Goal: Communication & Community: Answer question/provide support

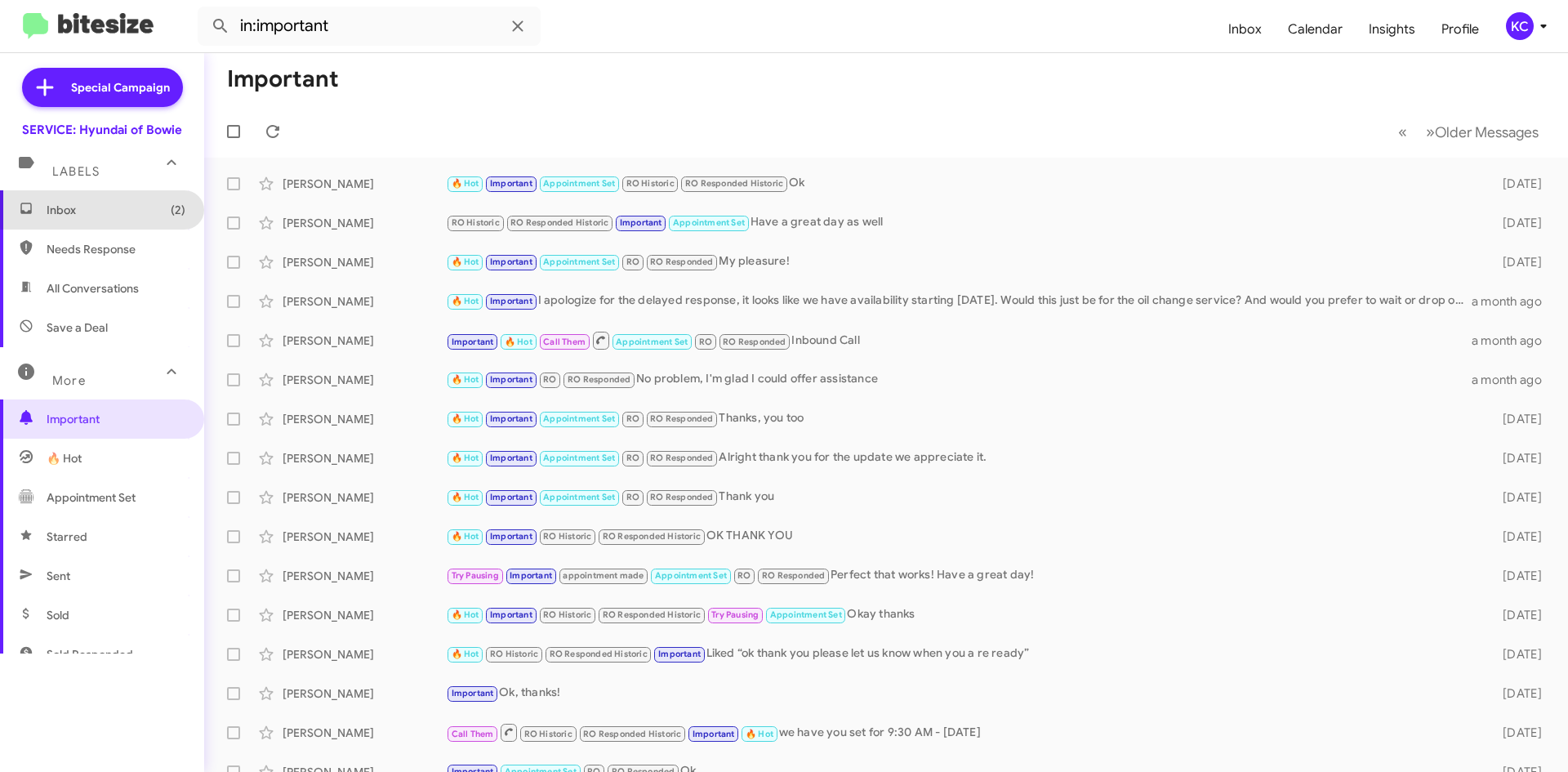
click at [137, 203] on span "Inbox (2)" at bounding box center [116, 210] width 139 height 16
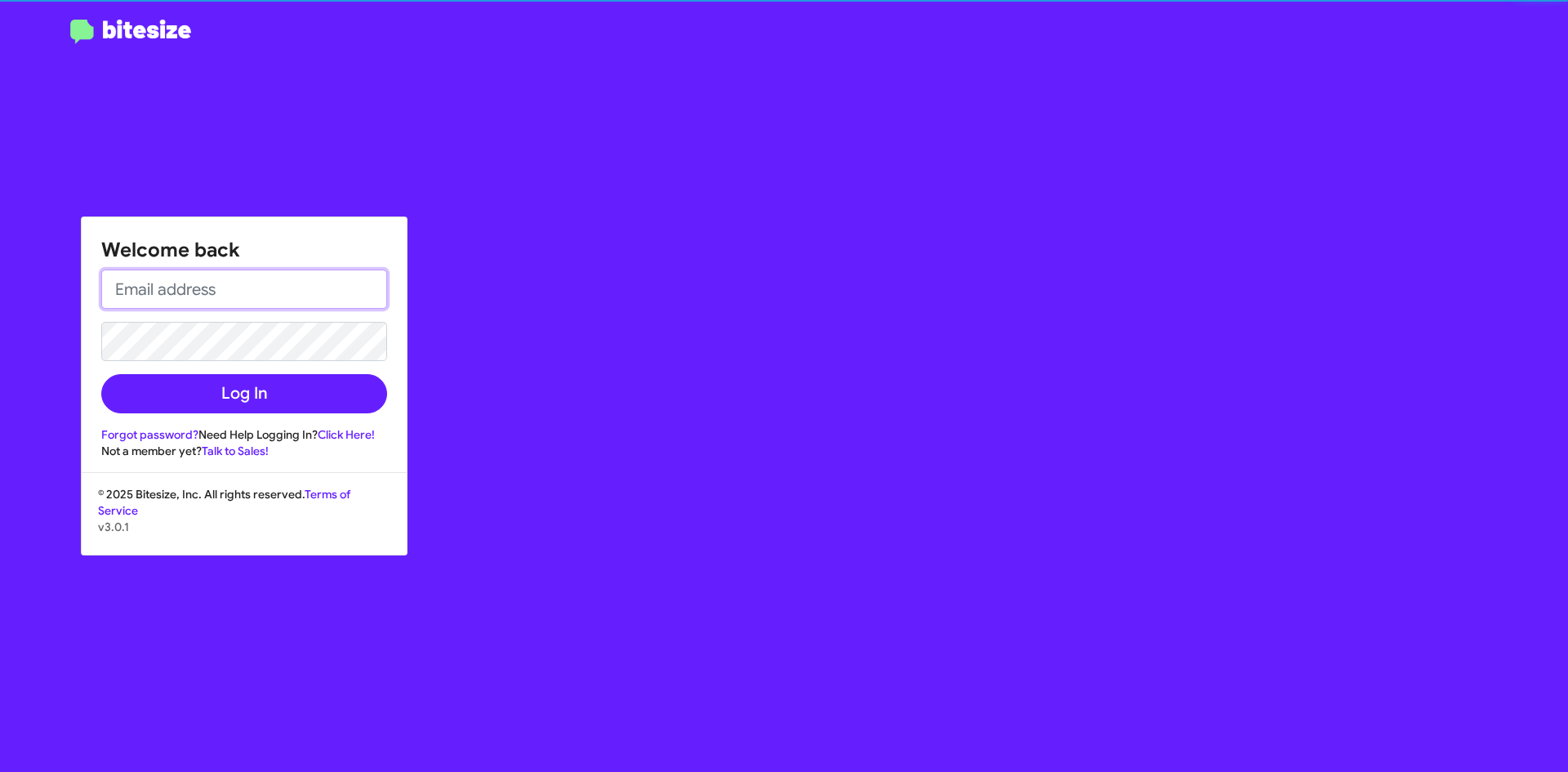
type input "[EMAIL_ADDRESS][DOMAIN_NAME]"
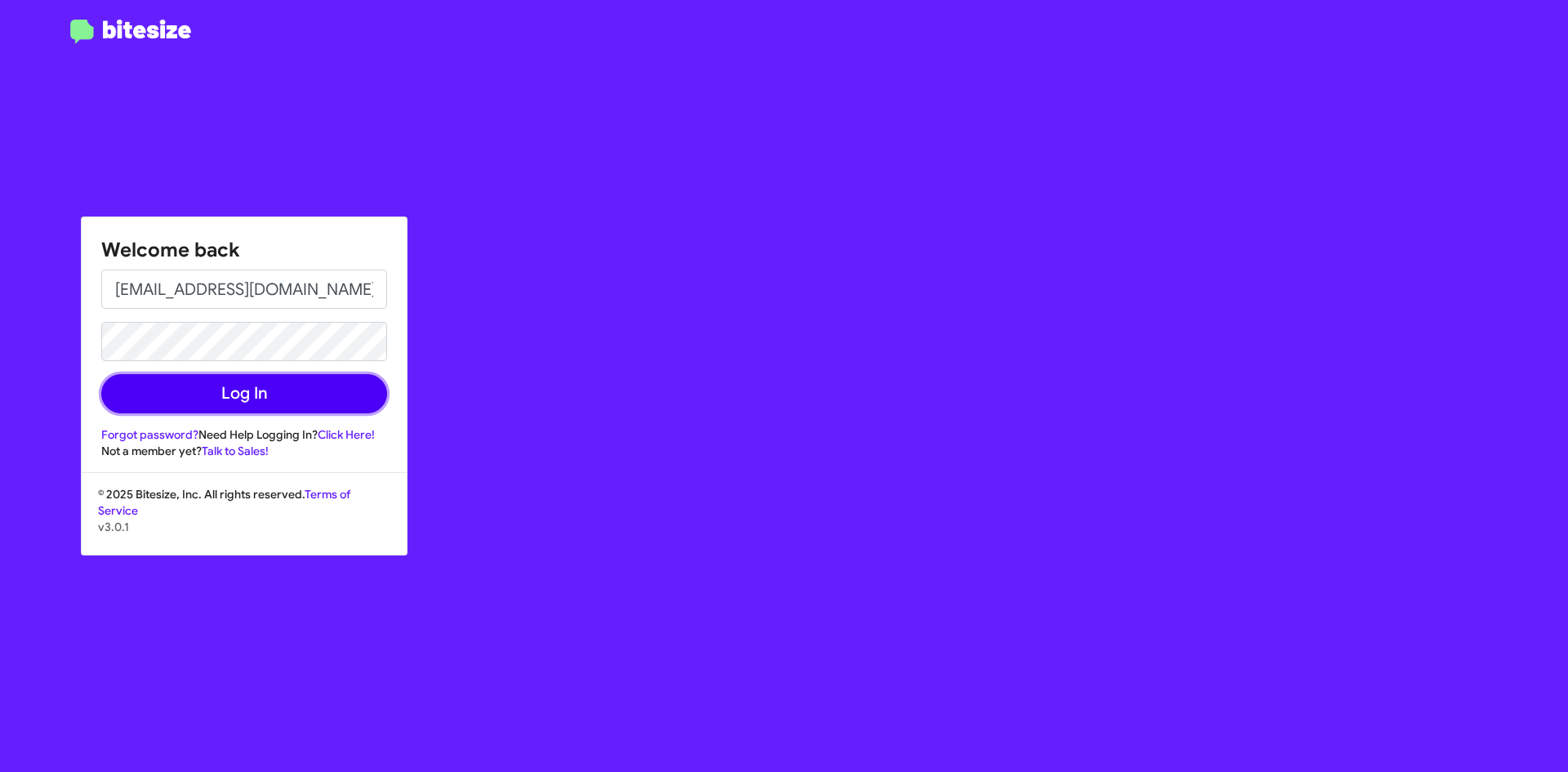
click at [191, 405] on button "Log In" at bounding box center [244, 393] width 286 height 39
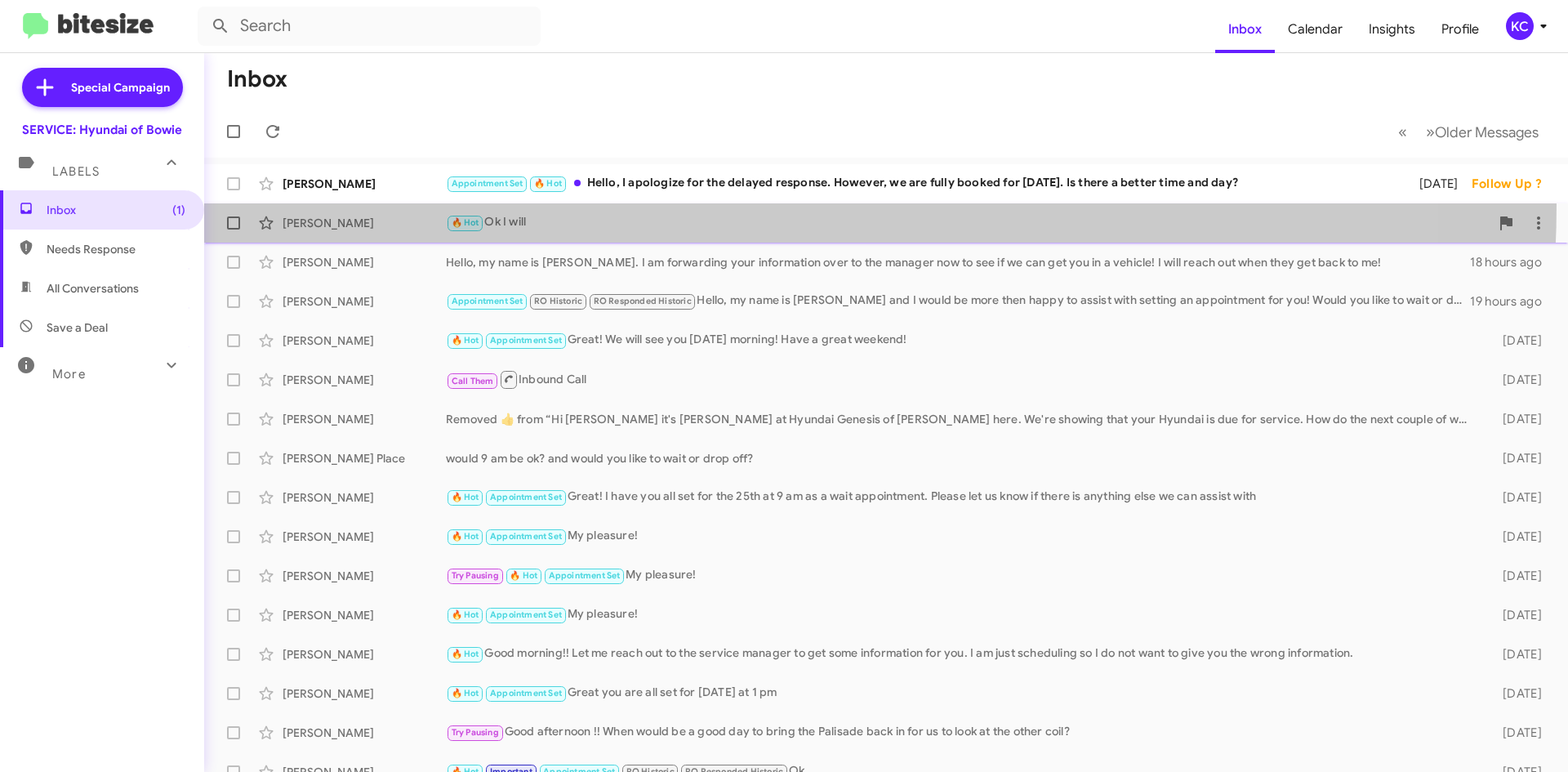
click at [667, 205] on span "[PERSON_NAME] 🔥 Hot Ok I will 16 hours ago" at bounding box center [886, 223] width 1363 height 39
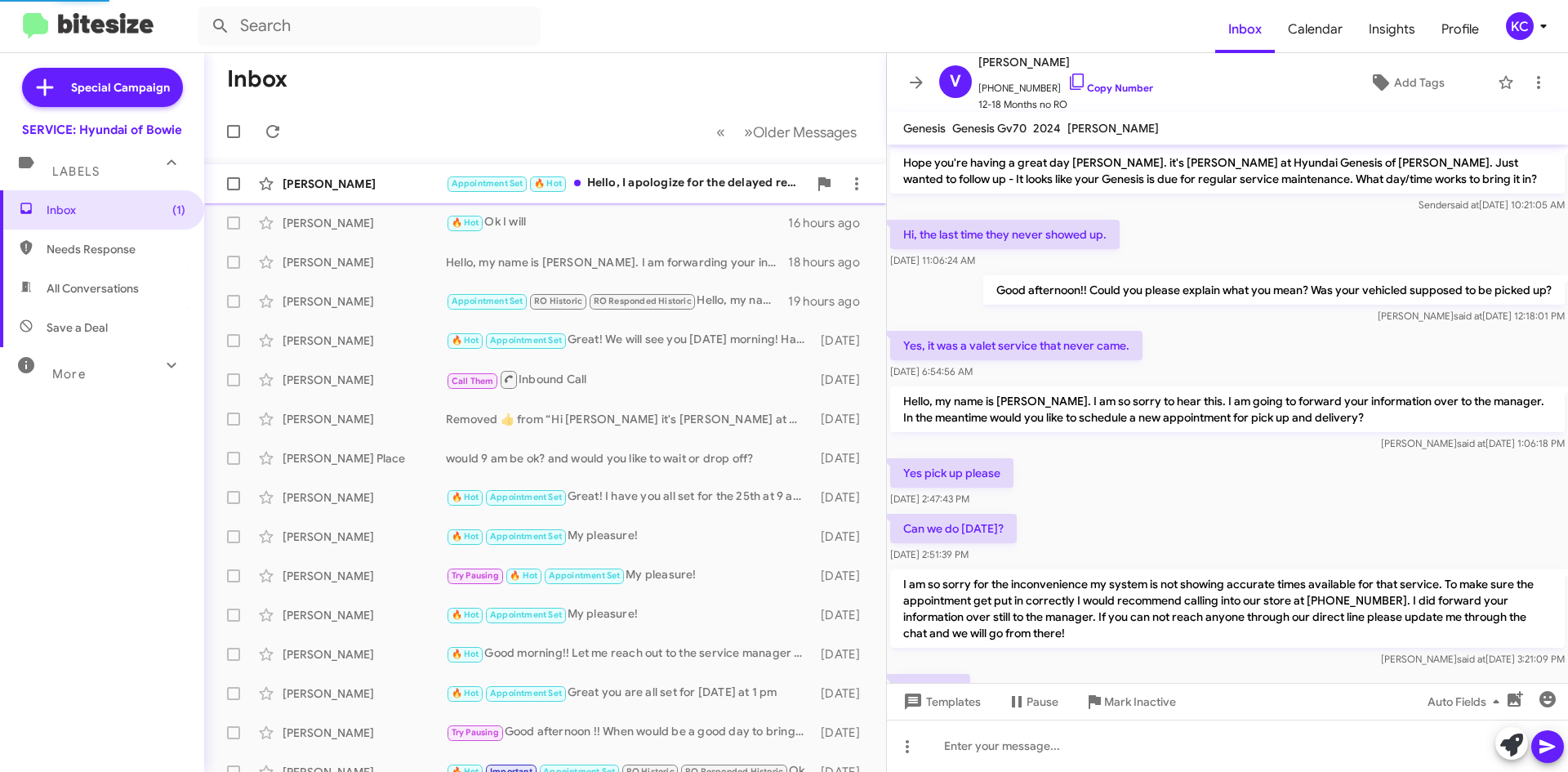
click at [674, 179] on div "Appointment Set 🔥 Hot Hello, I apologize for the delayed response. However, we …" at bounding box center [626, 183] width 362 height 19
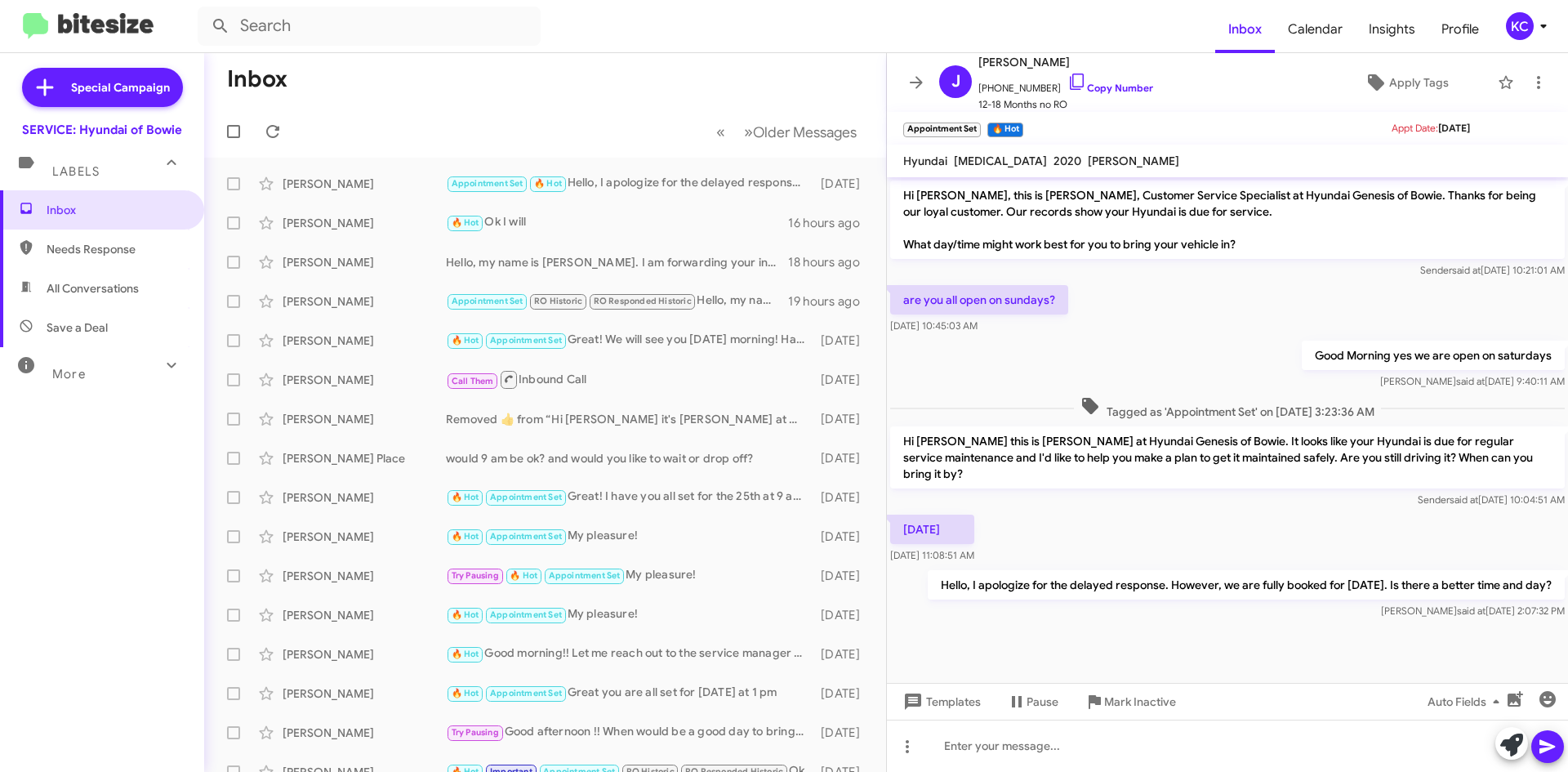
click at [100, 268] on span "Needs Response" at bounding box center [102, 249] width 205 height 39
type input "in:needs-response"
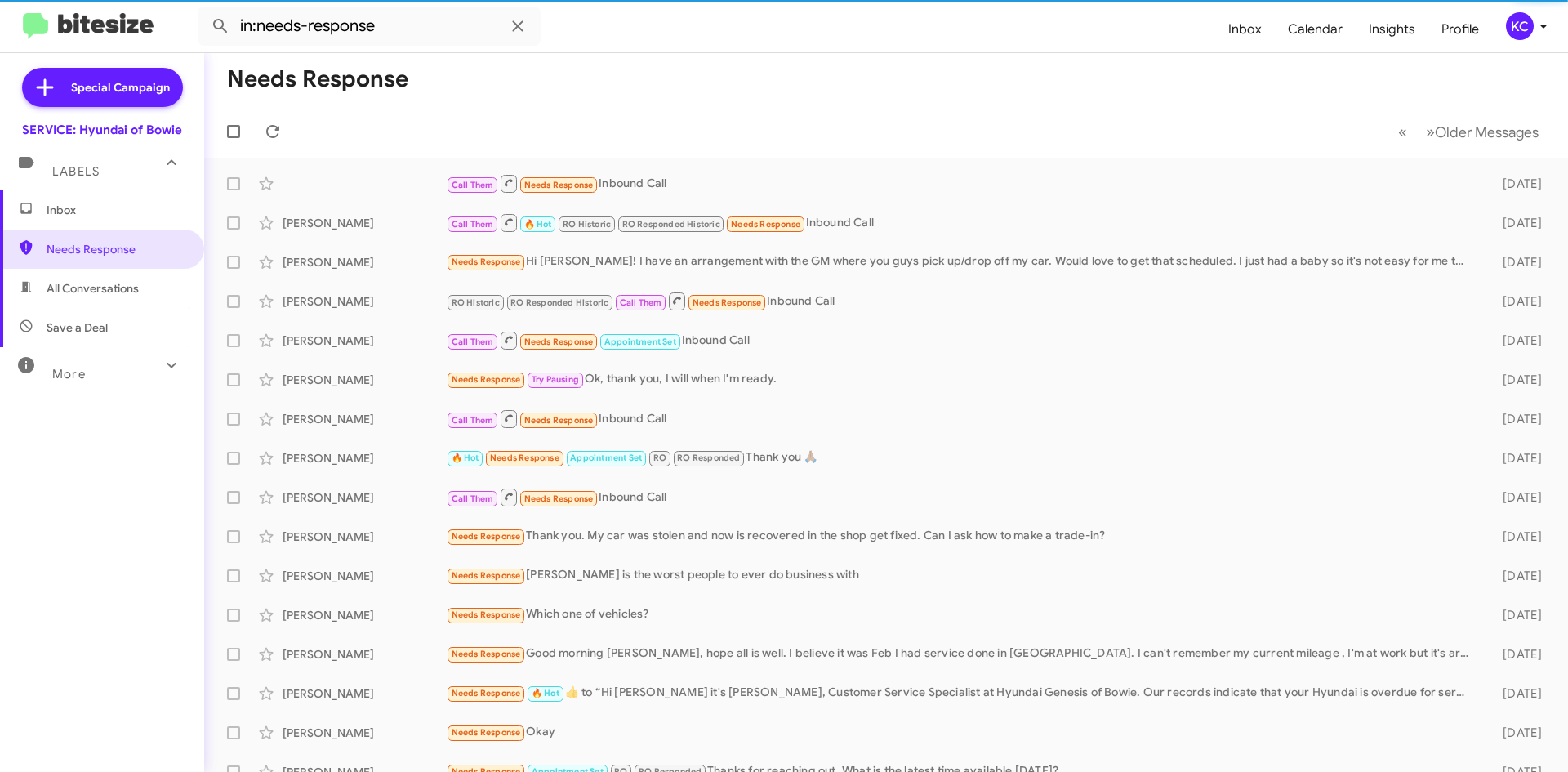
click at [1533, 22] on icon at bounding box center [1542, 26] width 19 height 19
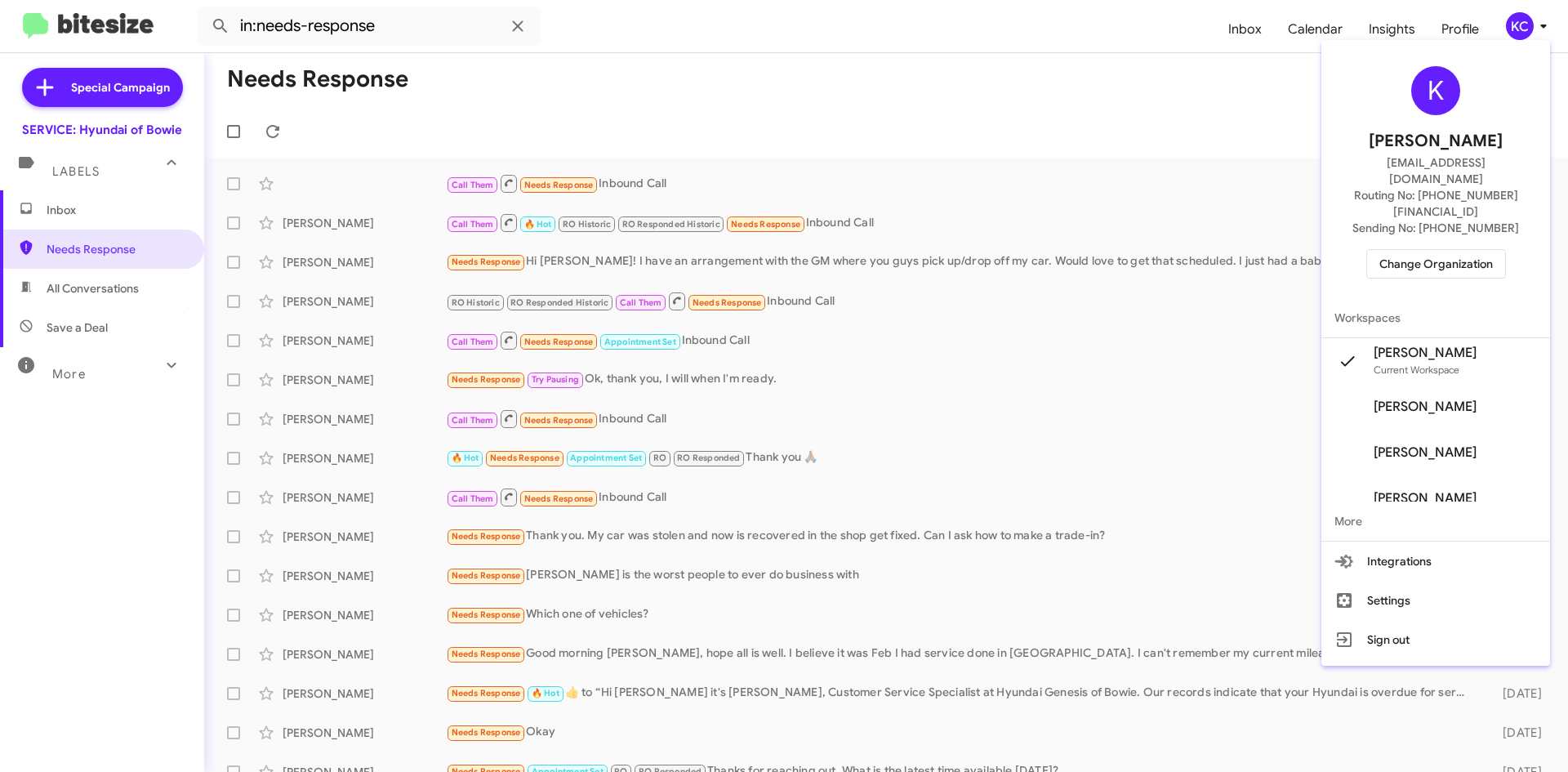
click at [1445, 250] on span "Change Organization" at bounding box center [1436, 264] width 113 height 27
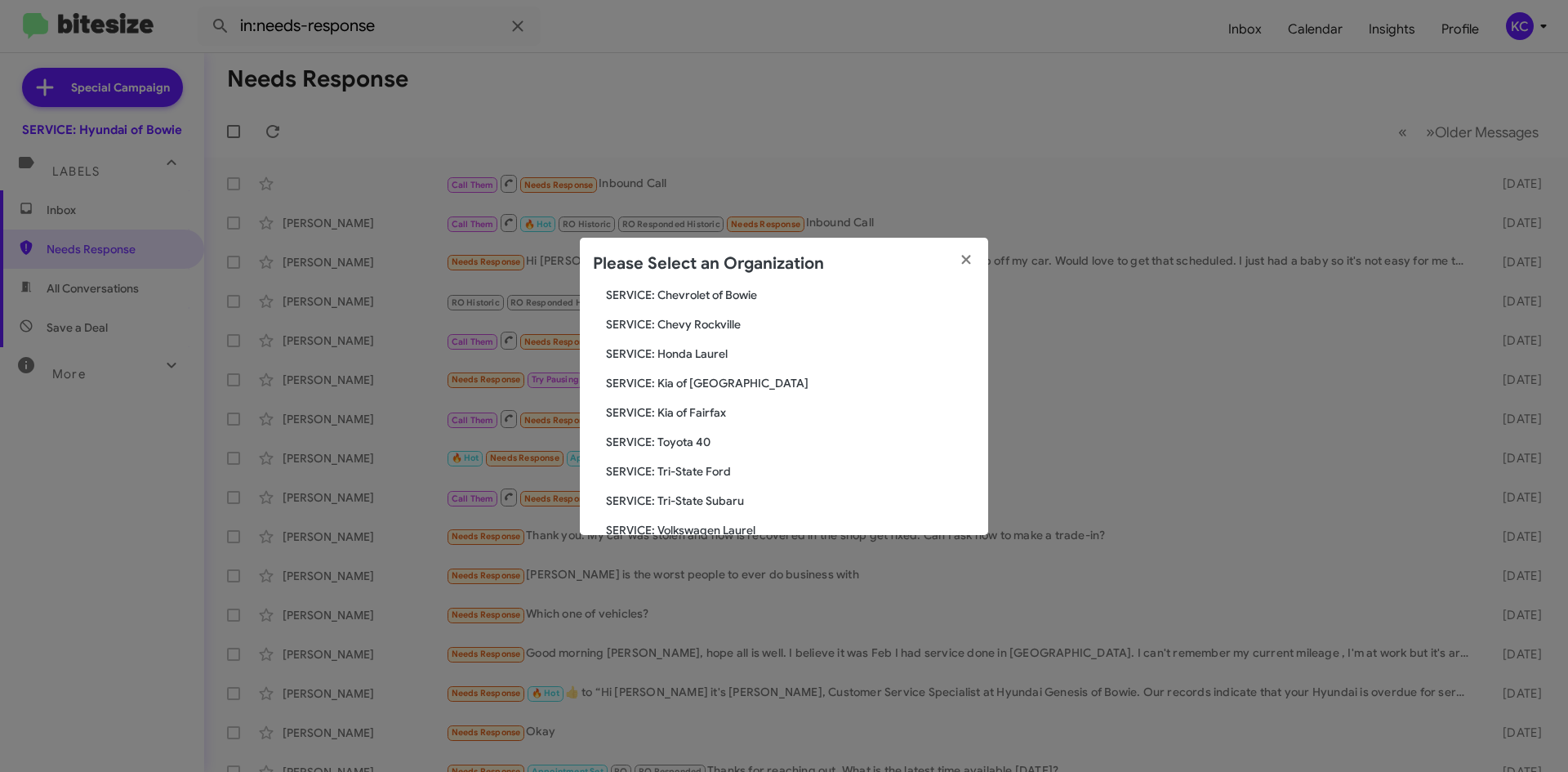
scroll to position [245, 0]
click at [696, 408] on span "SERVICE: Toyota 40" at bounding box center [790, 410] width 369 height 16
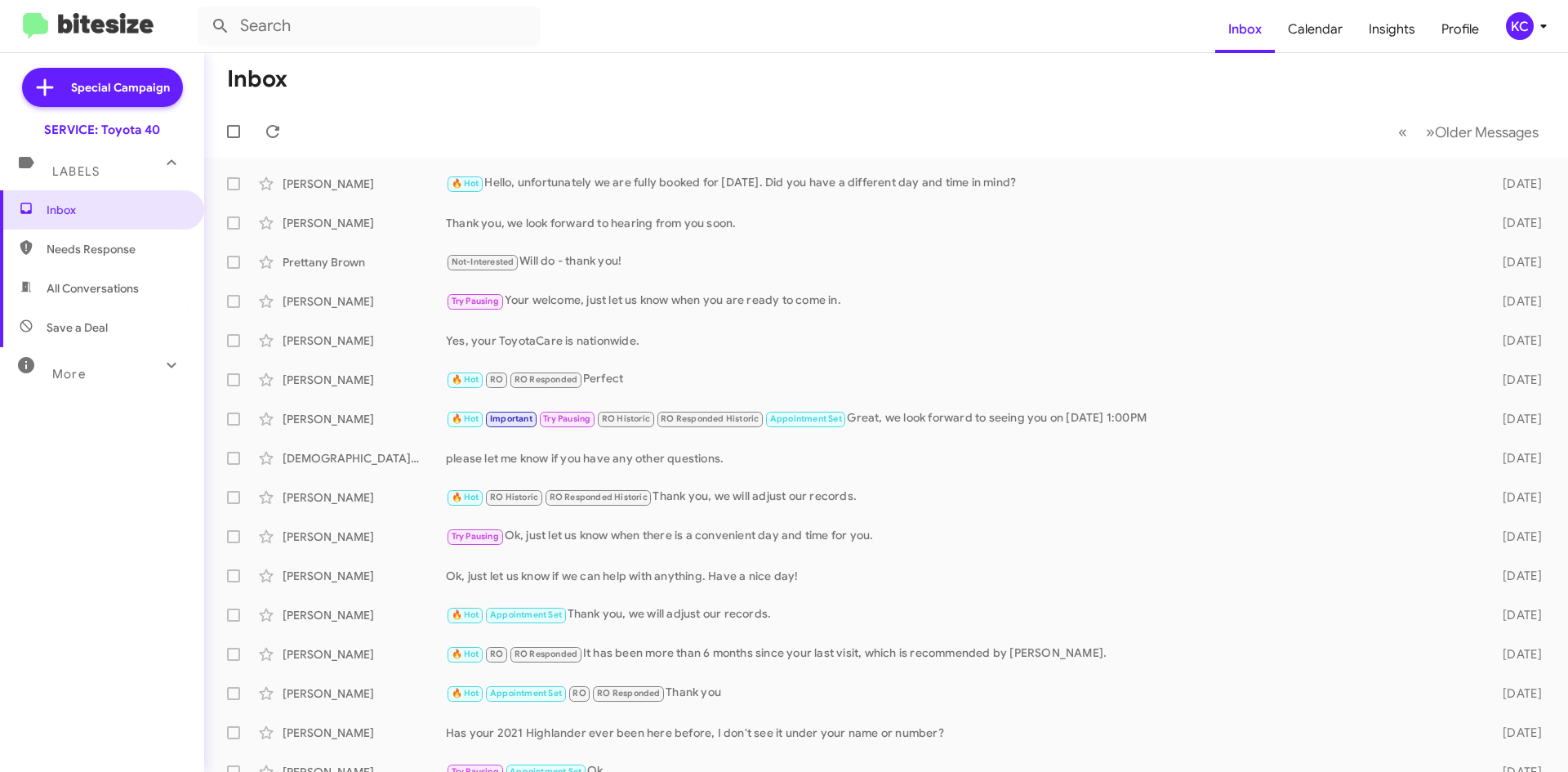
click at [110, 241] on span "Needs Response" at bounding box center [116, 249] width 139 height 16
type input "in:needs-response"
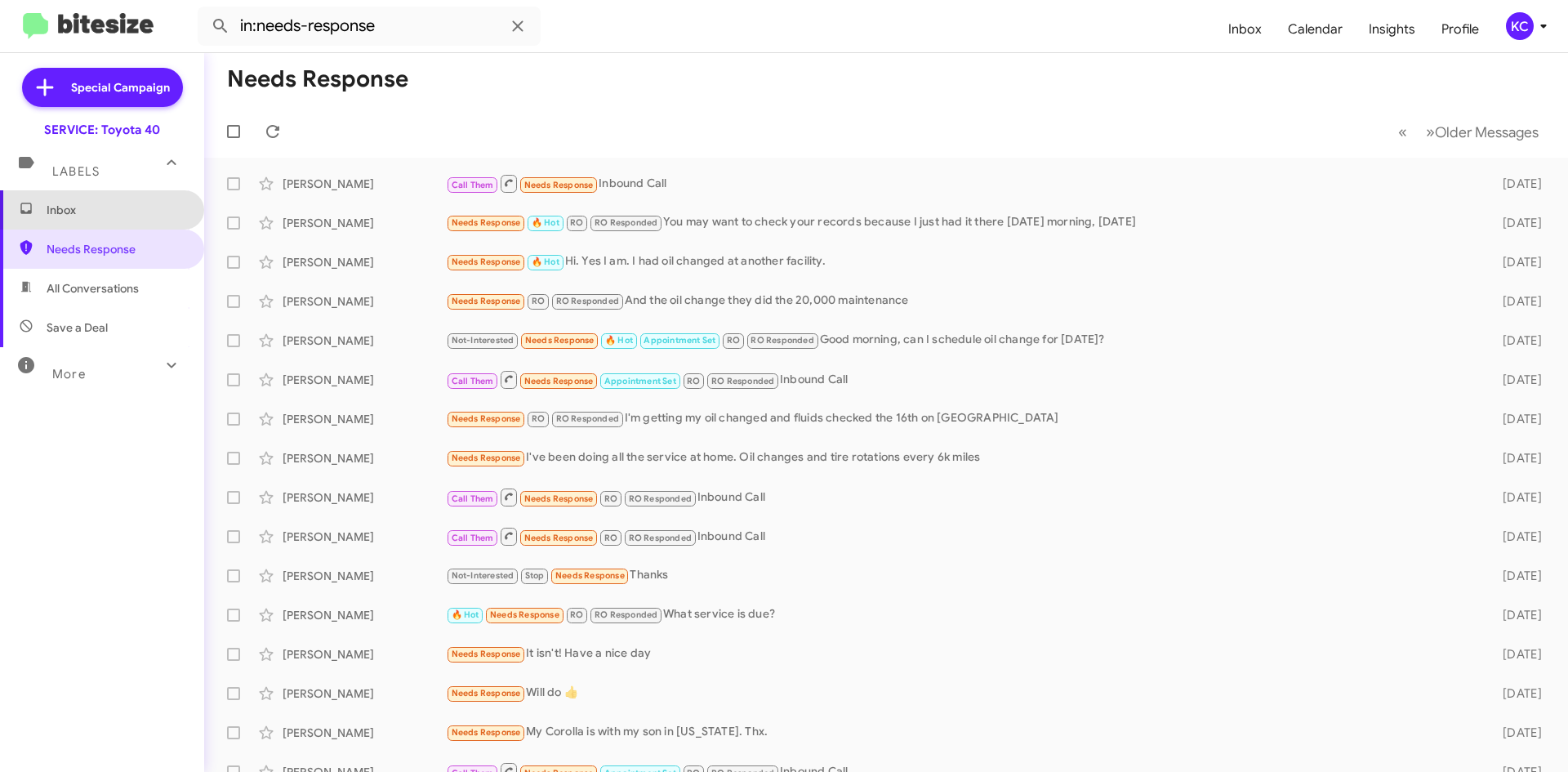
click at [117, 196] on span "Inbox" at bounding box center [102, 209] width 205 height 39
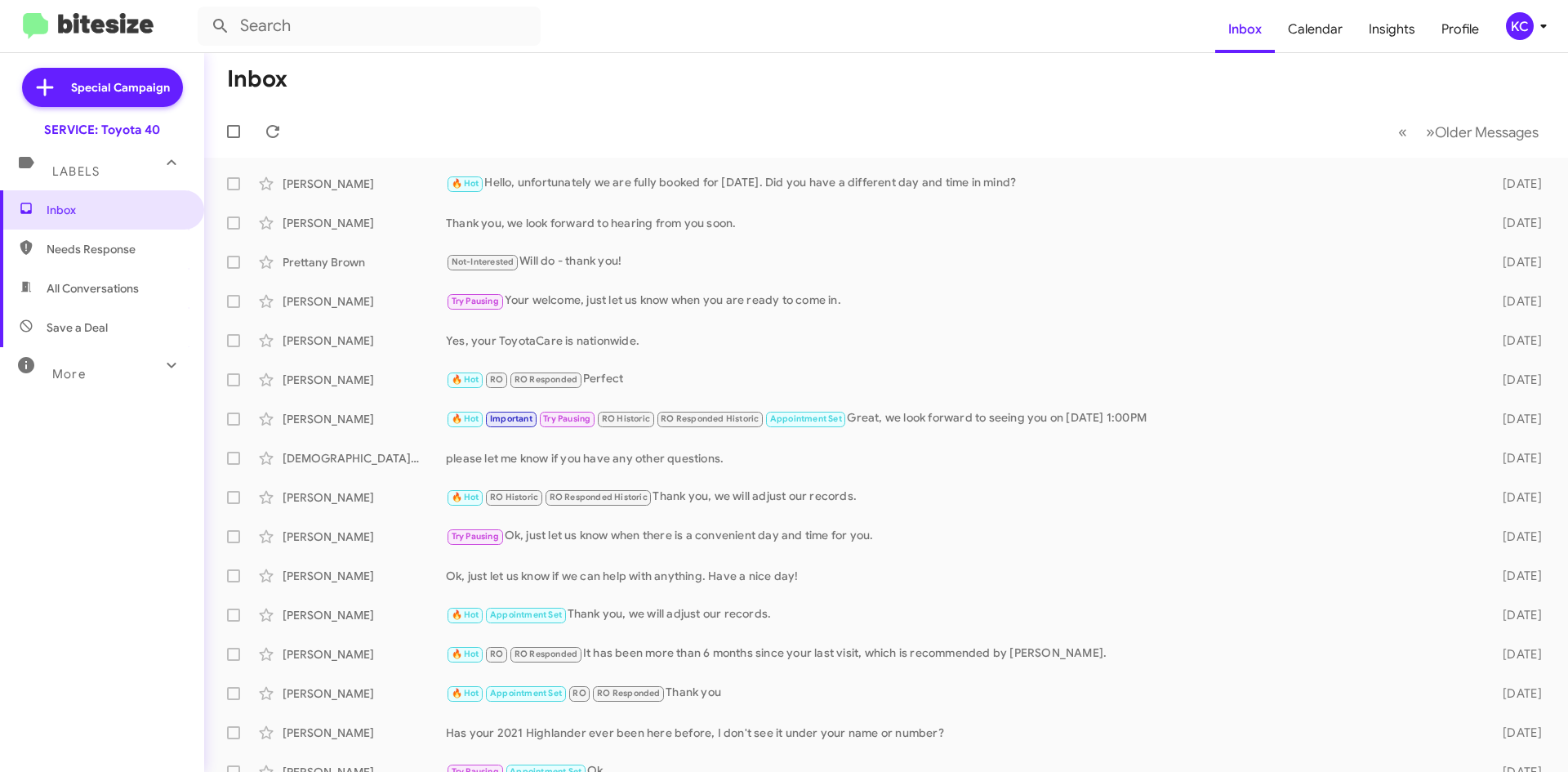
click at [1509, 28] on div "KC" at bounding box center [1520, 26] width 27 height 27
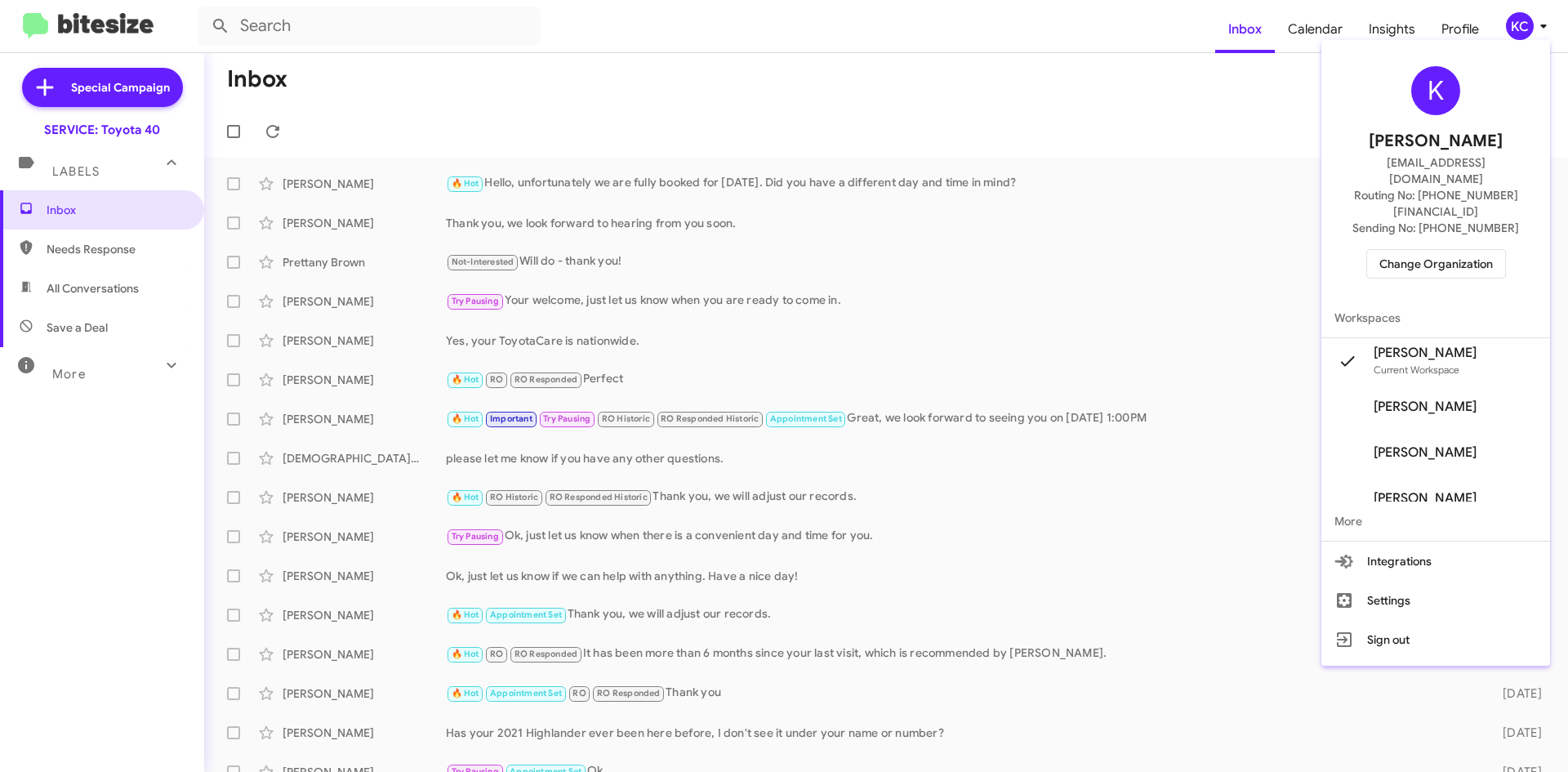
click at [1419, 250] on span "Change Organization" at bounding box center [1436, 264] width 113 height 27
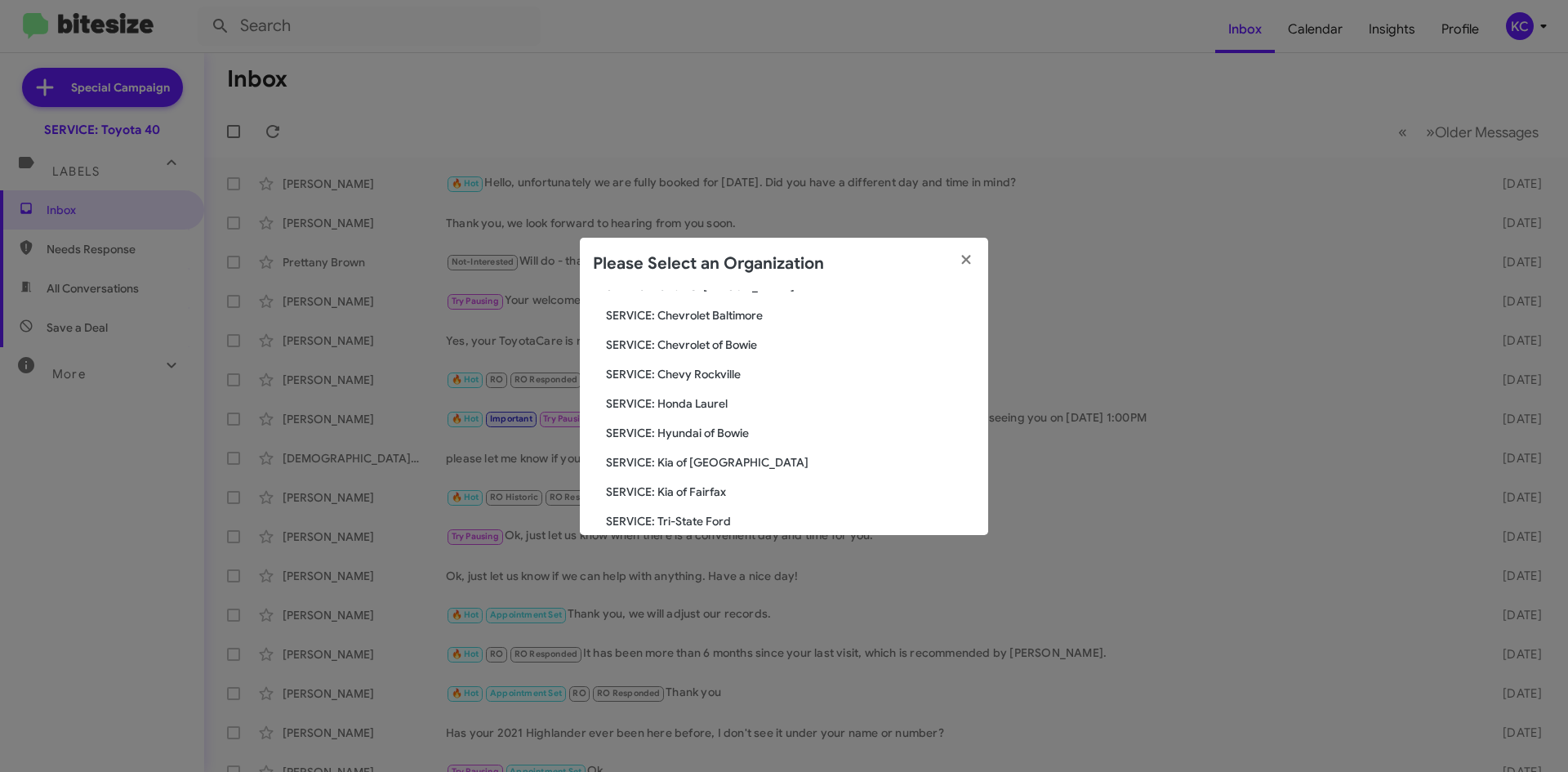
scroll to position [245, 0]
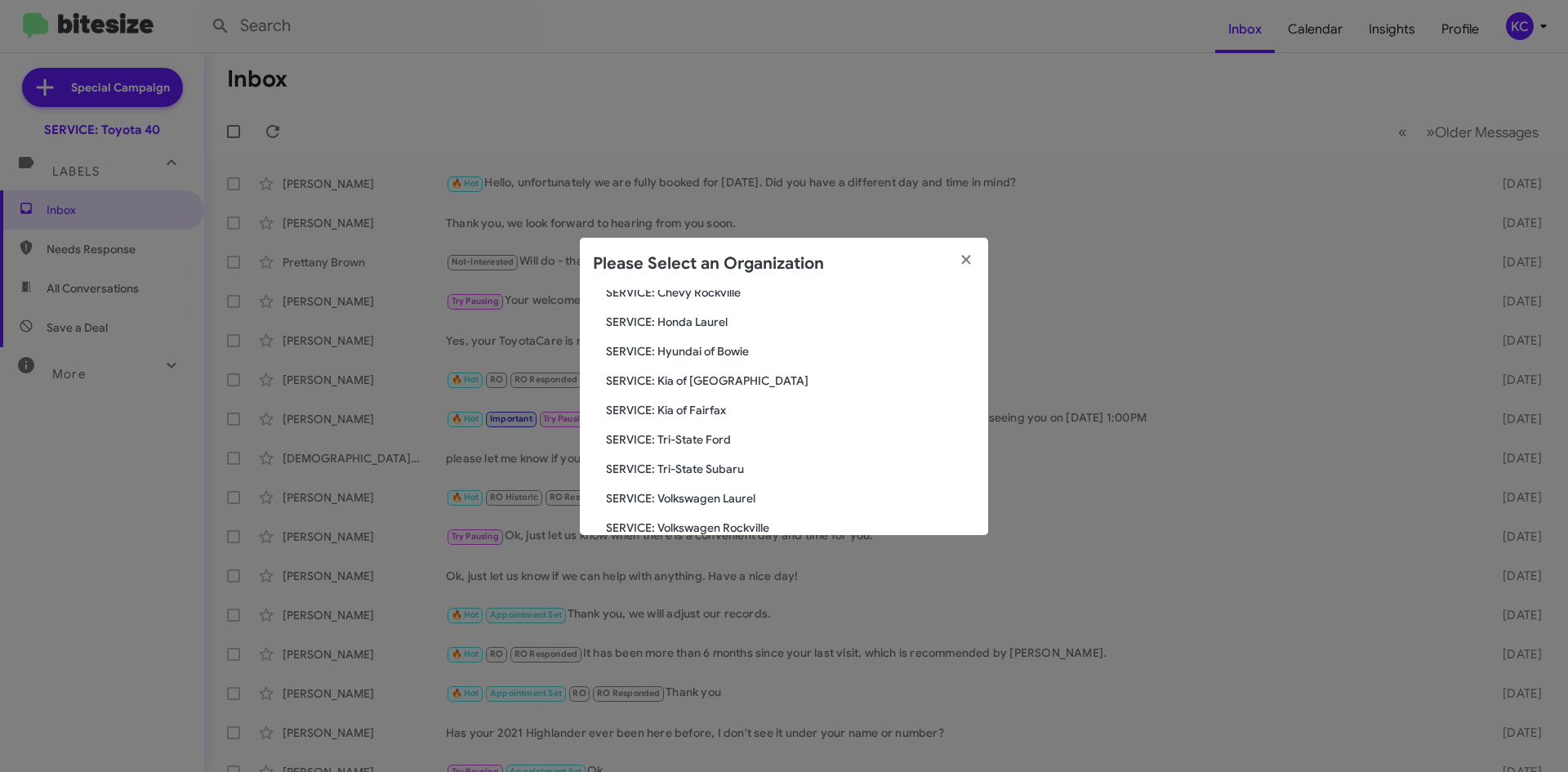
click at [710, 411] on span "SERVICE: Kia of Fairfax" at bounding box center [790, 410] width 369 height 16
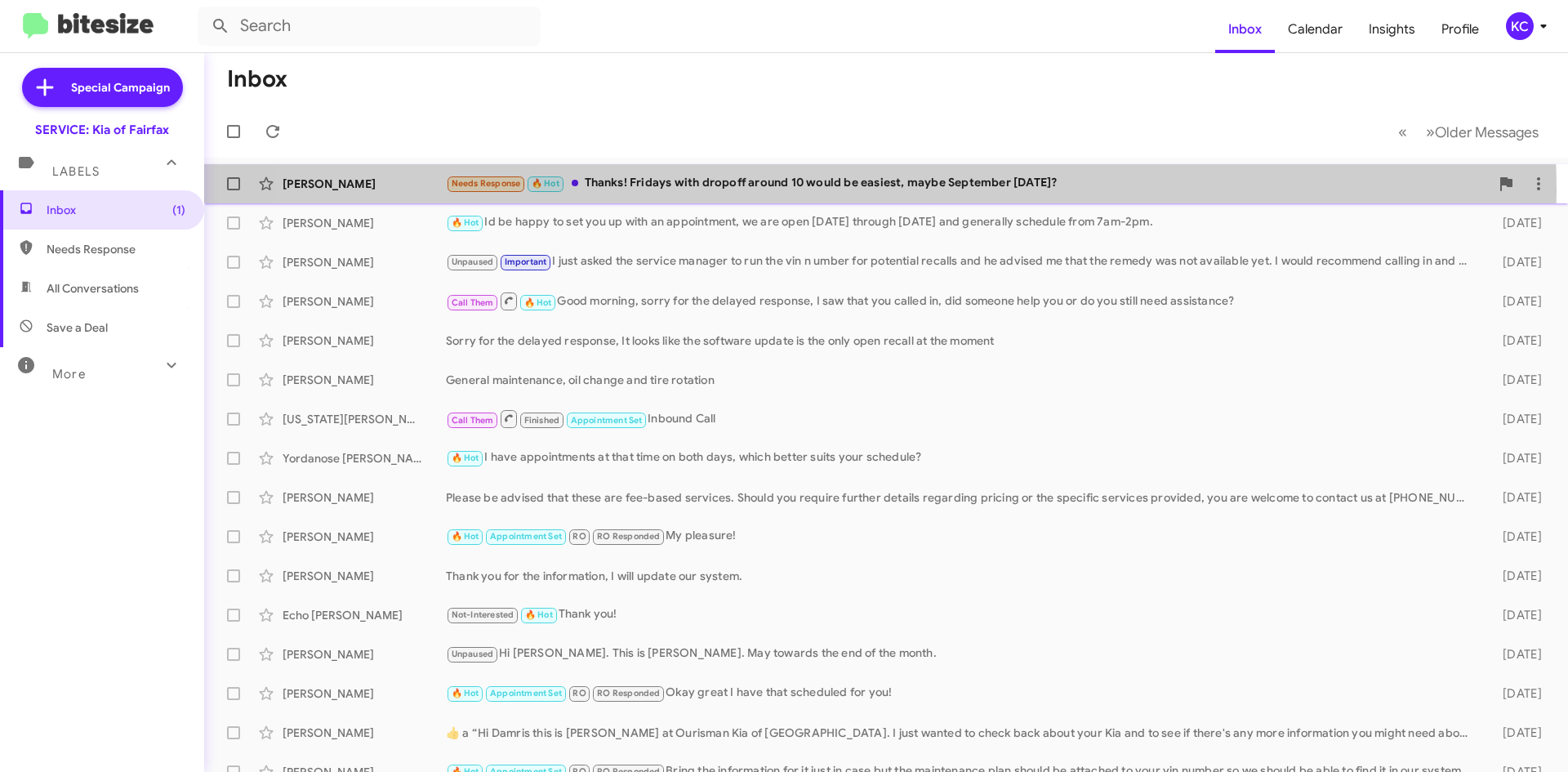
click at [812, 191] on div "Needs Response 🔥 Hot Thanks! Fridays with dropoff around 10 would be easiest, m…" at bounding box center [967, 183] width 1044 height 19
